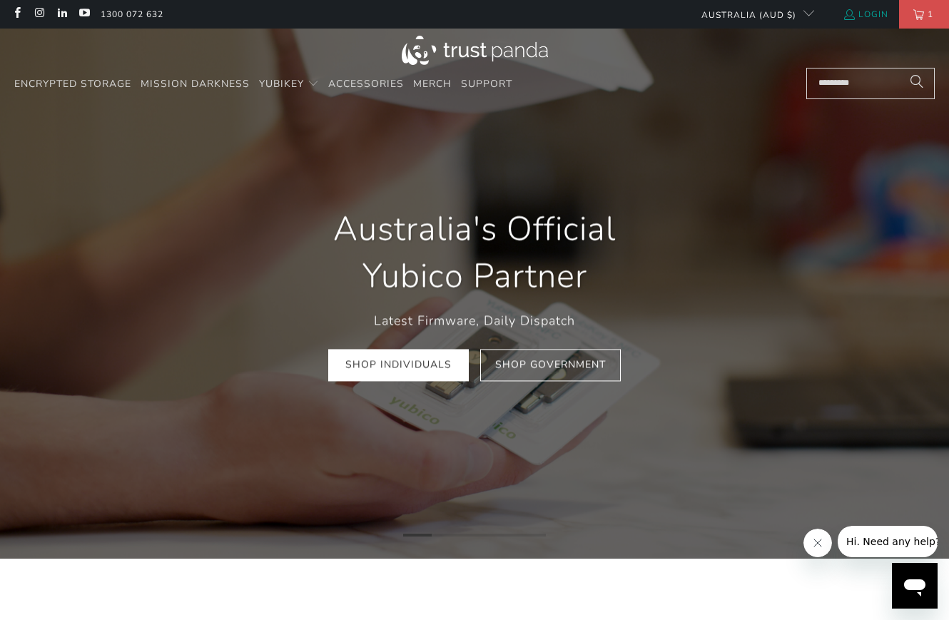
click at [871, 14] on link "Login" at bounding box center [865, 14] width 46 height 16
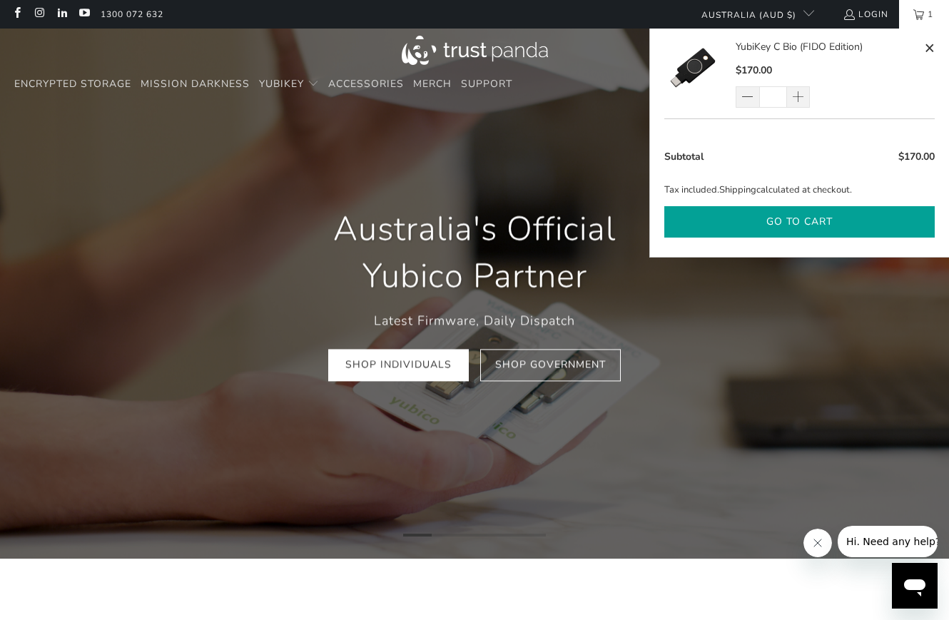
click at [822, 220] on button "Go to cart" at bounding box center [799, 222] width 270 height 32
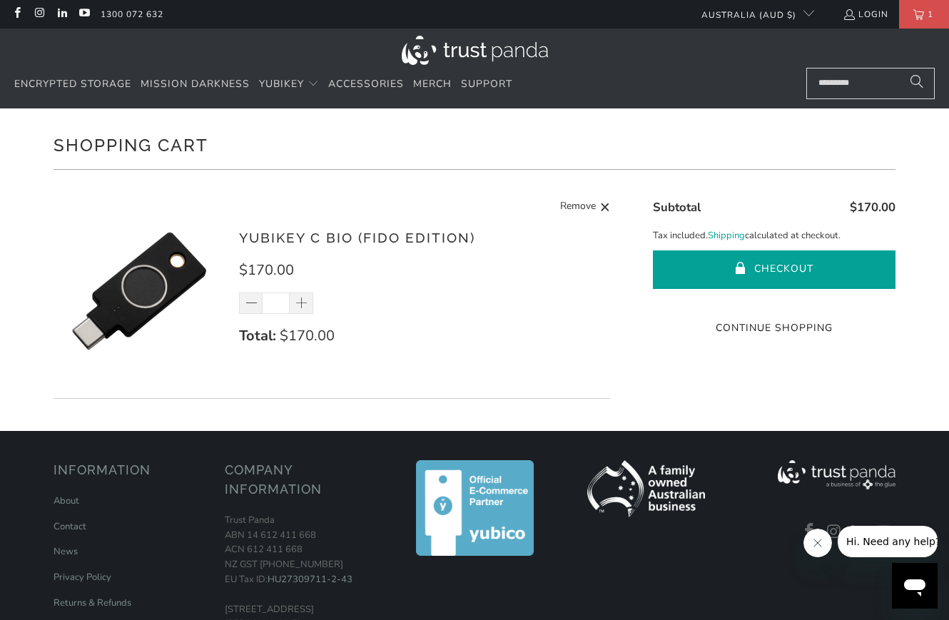
click at [805, 272] on button "Checkout" at bounding box center [774, 269] width 242 height 39
